Goal: Find contact information: Obtain details needed to contact an individual or organization

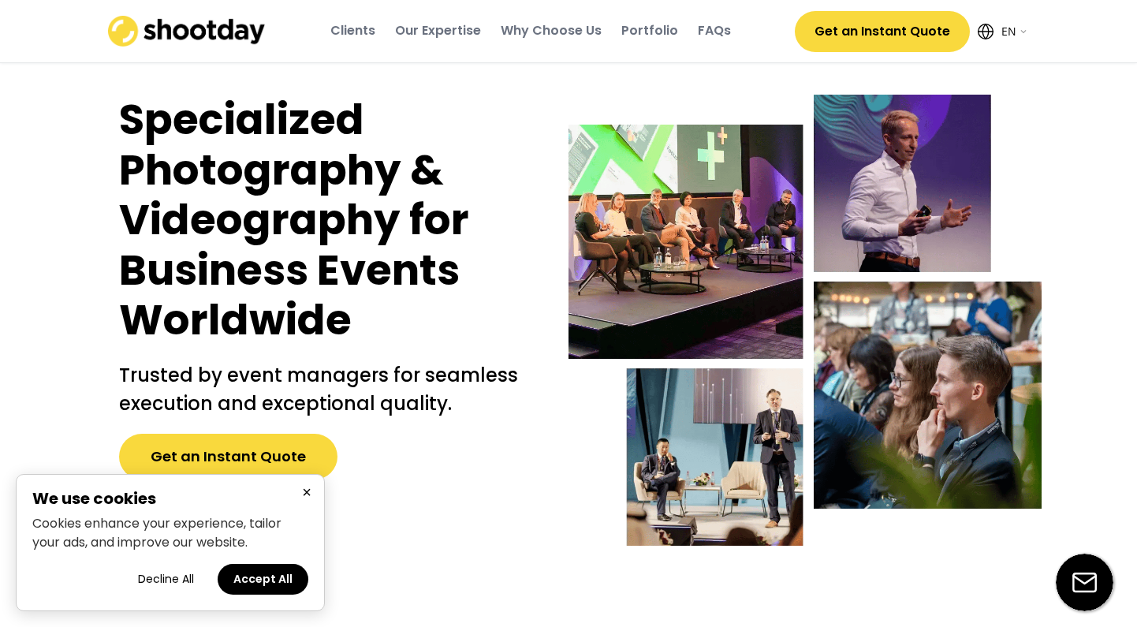
select select ""en""
click at [661, 32] on div "Portfolio" at bounding box center [649, 30] width 57 height 17
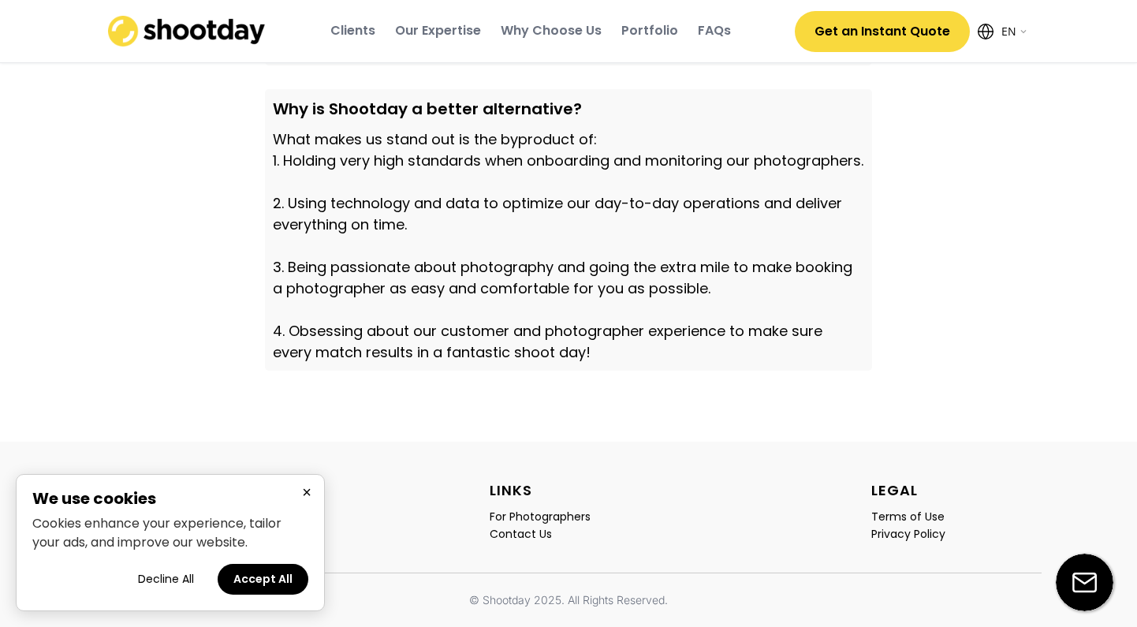
scroll to position [5520, 0]
drag, startPoint x: 241, startPoint y: 579, endPoint x: 178, endPoint y: 580, distance: 63.1
click at [179, 579] on div "Decline All Accept All" at bounding box center [170, 579] width 276 height 31
click at [178, 580] on button "Decline All" at bounding box center [165, 579] width 87 height 31
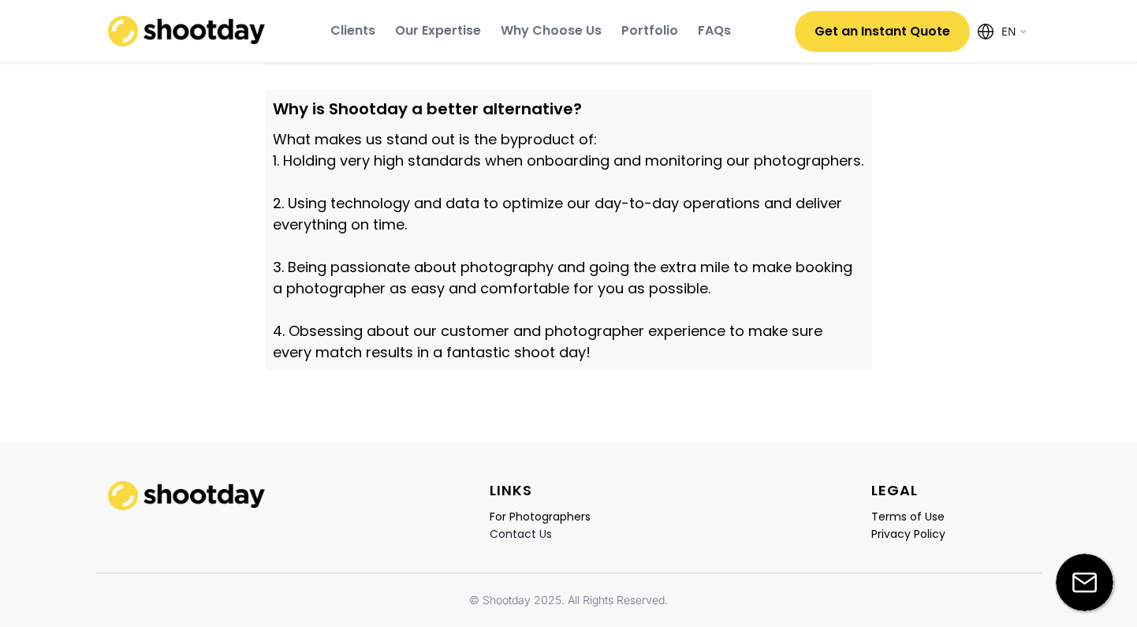
click at [532, 531] on div "Contact Us" at bounding box center [520, 534] width 62 height 14
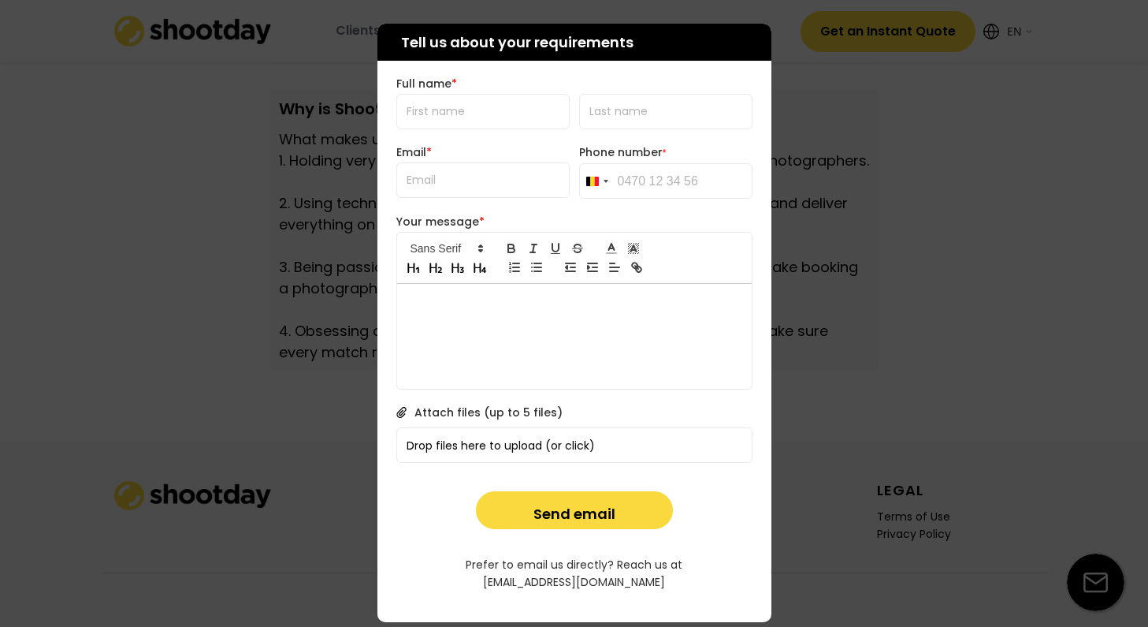
click at [800, 471] on div at bounding box center [574, 313] width 1148 height 627
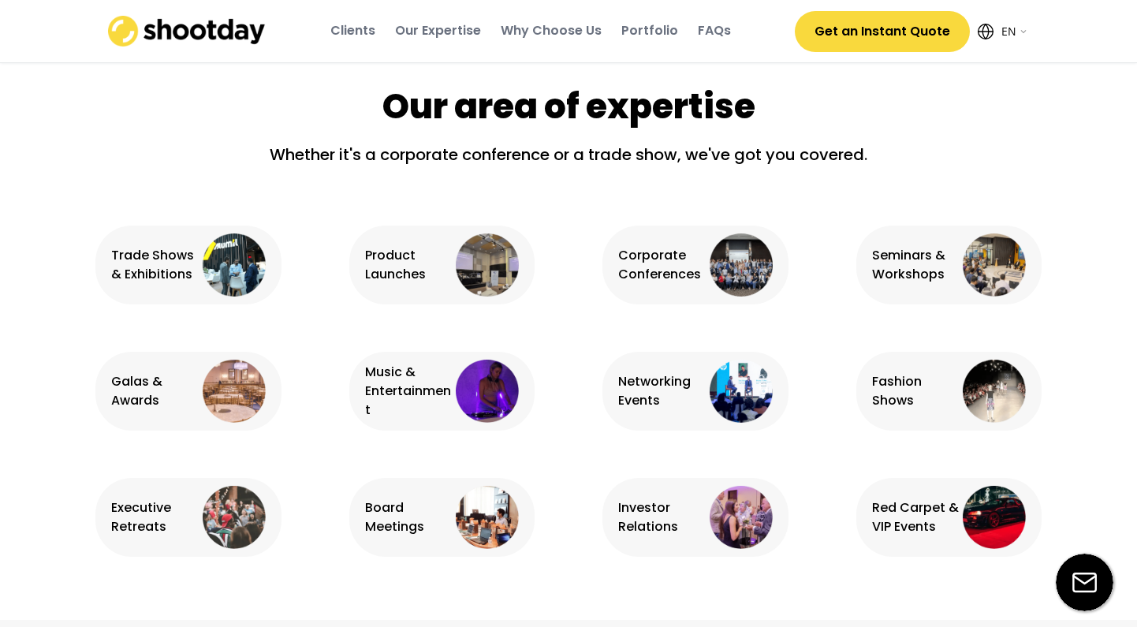
scroll to position [0, 0]
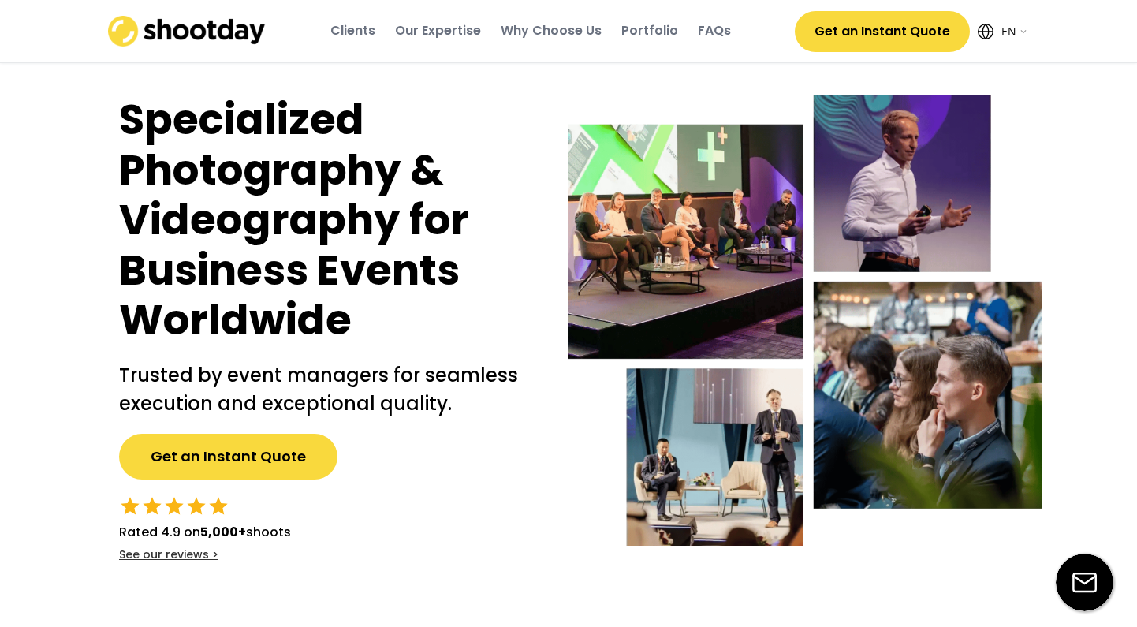
click at [709, 29] on div "FAQs" at bounding box center [714, 30] width 33 height 17
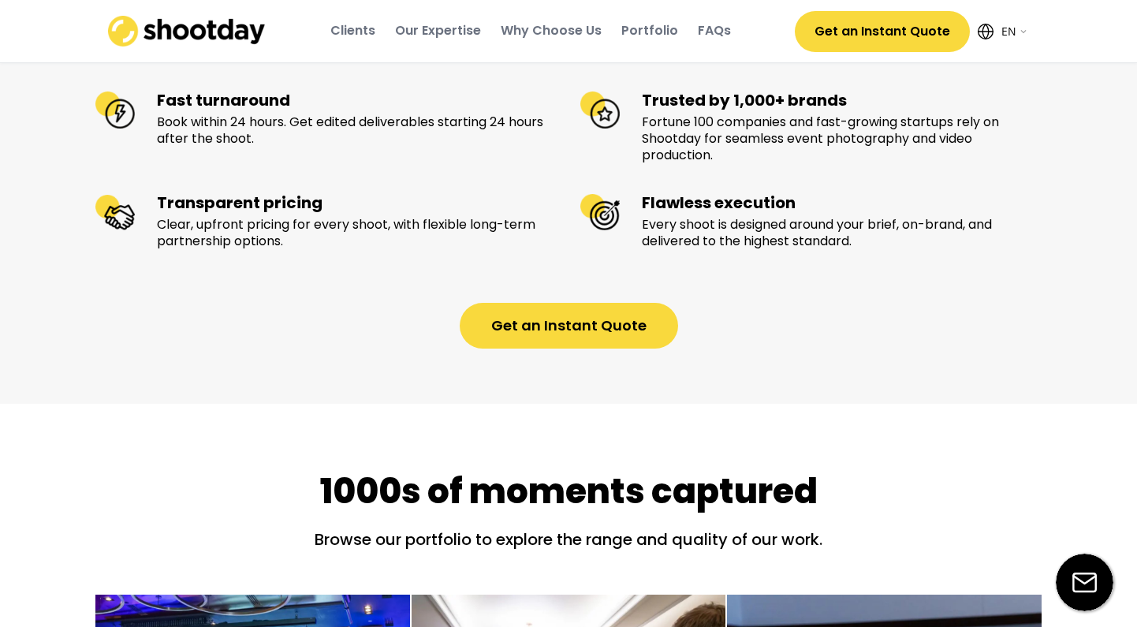
scroll to position [1221, 0]
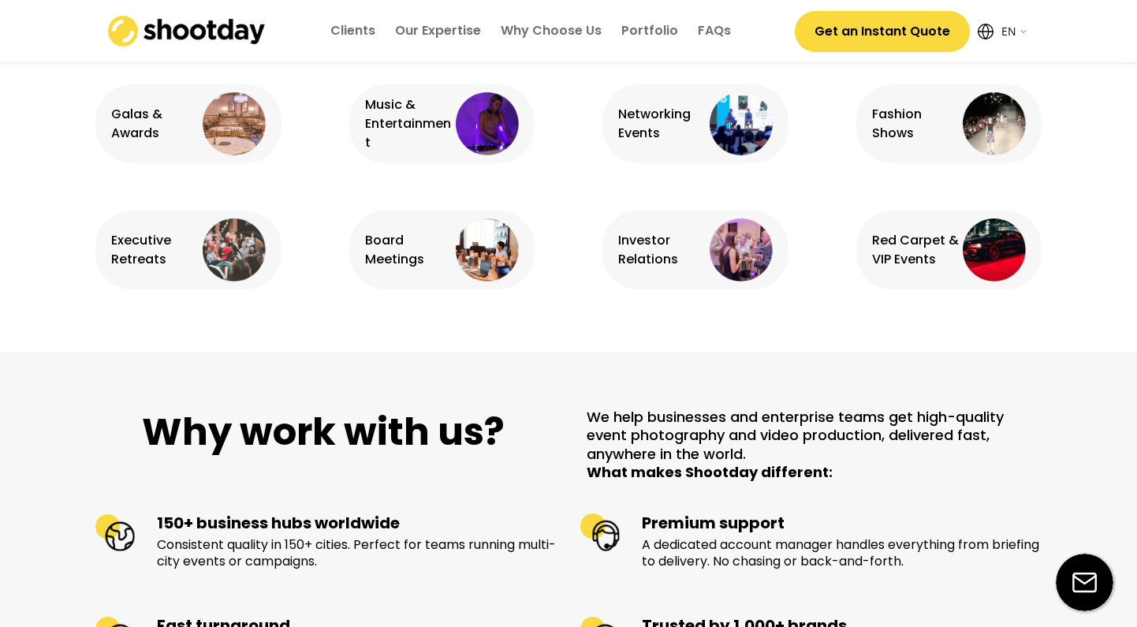
click at [635, 29] on div "Portfolio" at bounding box center [649, 30] width 57 height 17
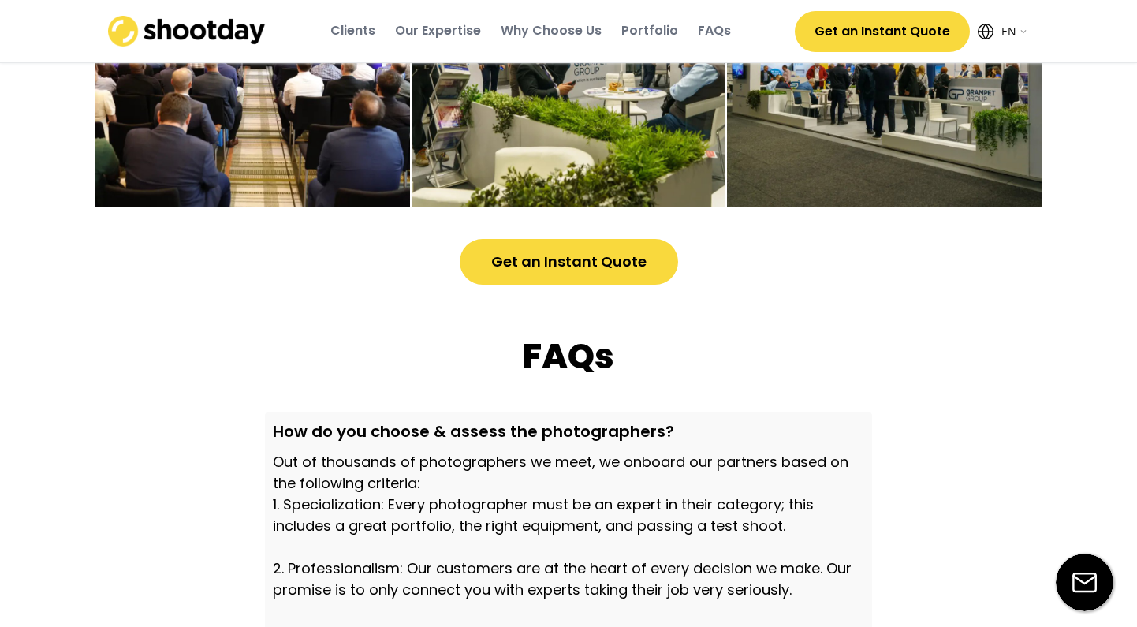
scroll to position [4324, 0]
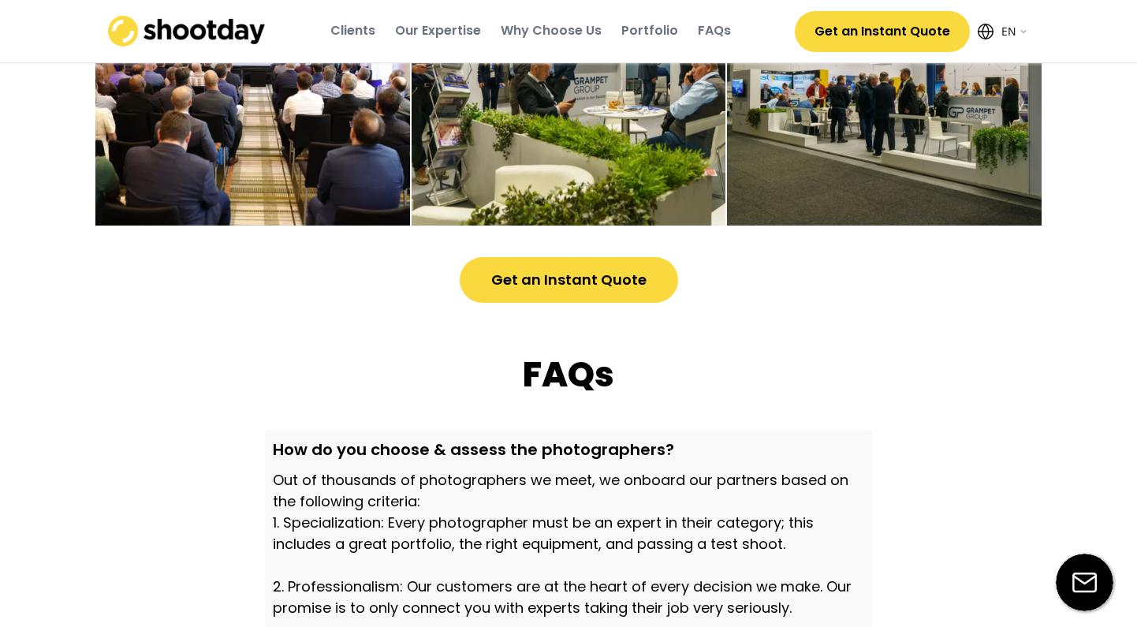
click at [593, 303] on button "Get an Instant Quote" at bounding box center [569, 280] width 218 height 46
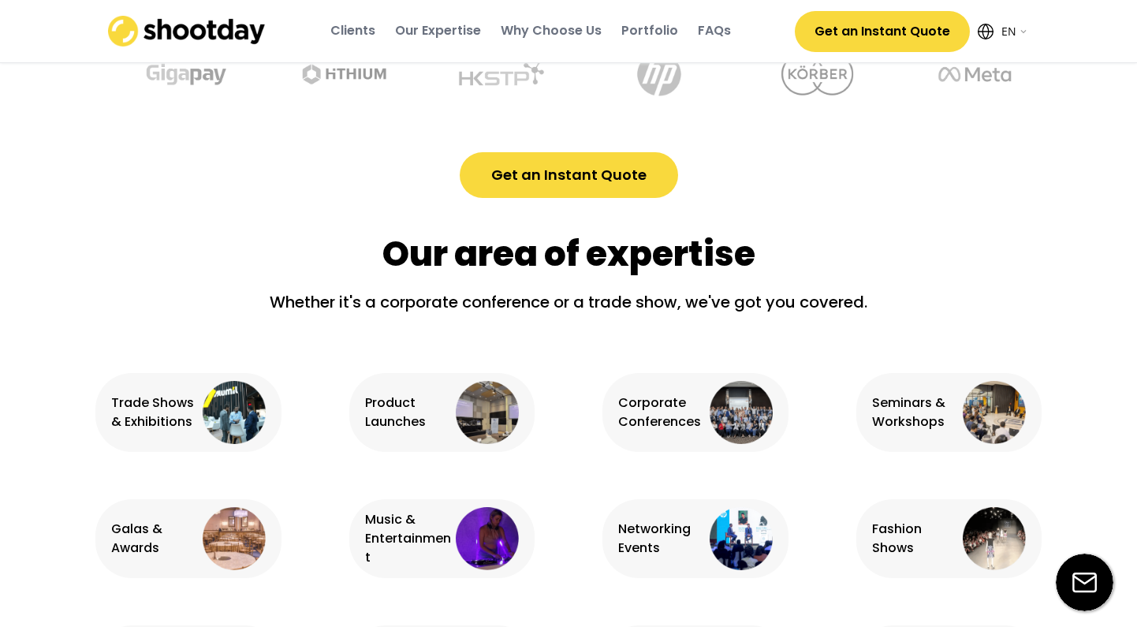
scroll to position [914, 0]
